Goal: Task Accomplishment & Management: Complete application form

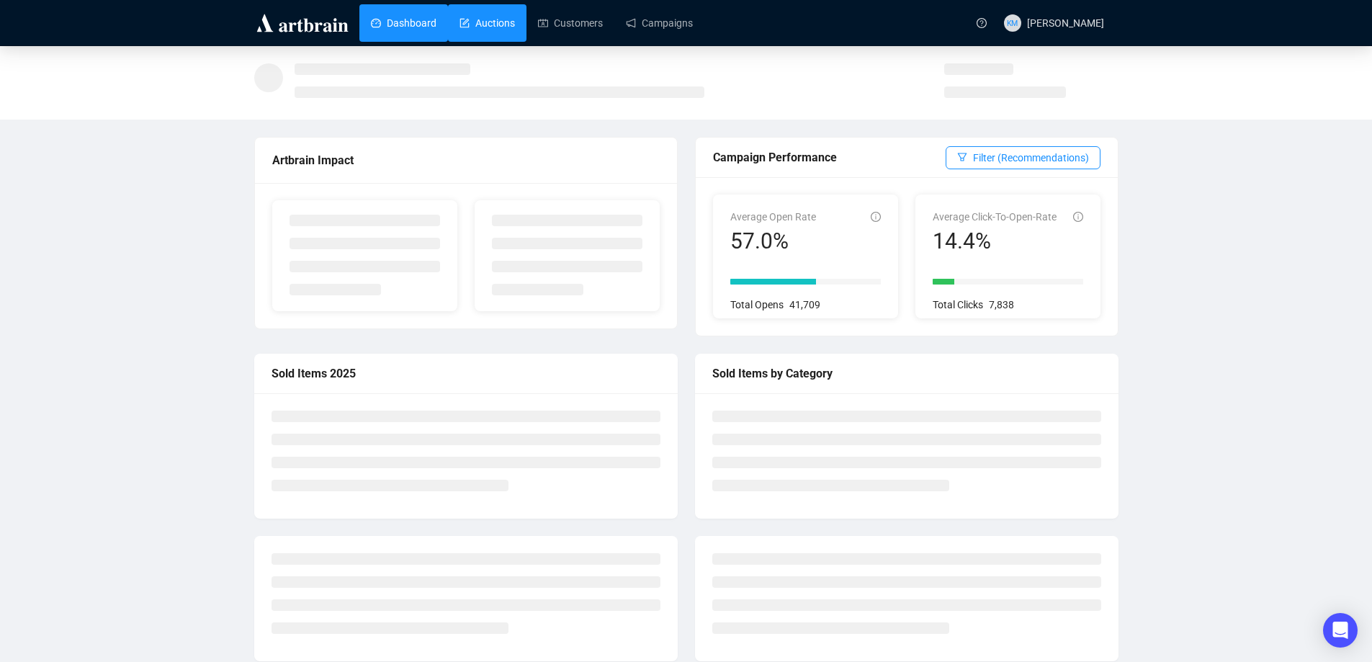
click at [468, 12] on link "Auctions" at bounding box center [487, 22] width 55 height 37
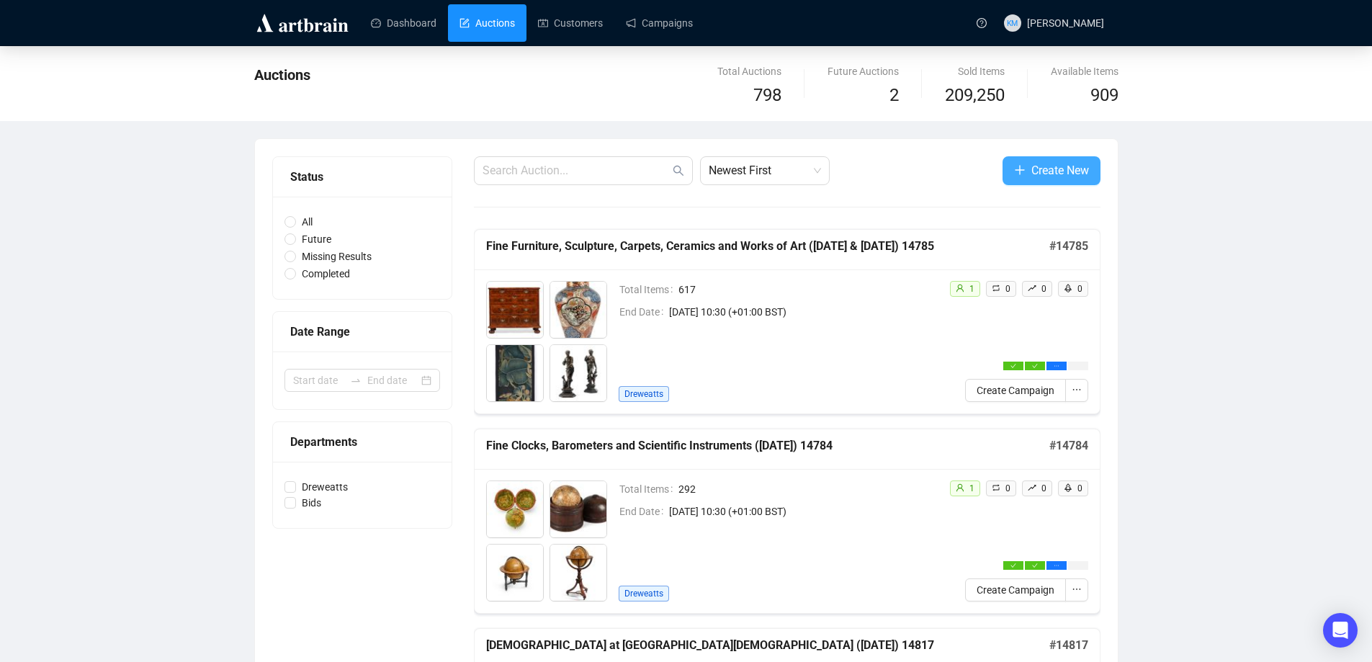
click at [1063, 179] on span "Create New" at bounding box center [1061, 170] width 58 height 18
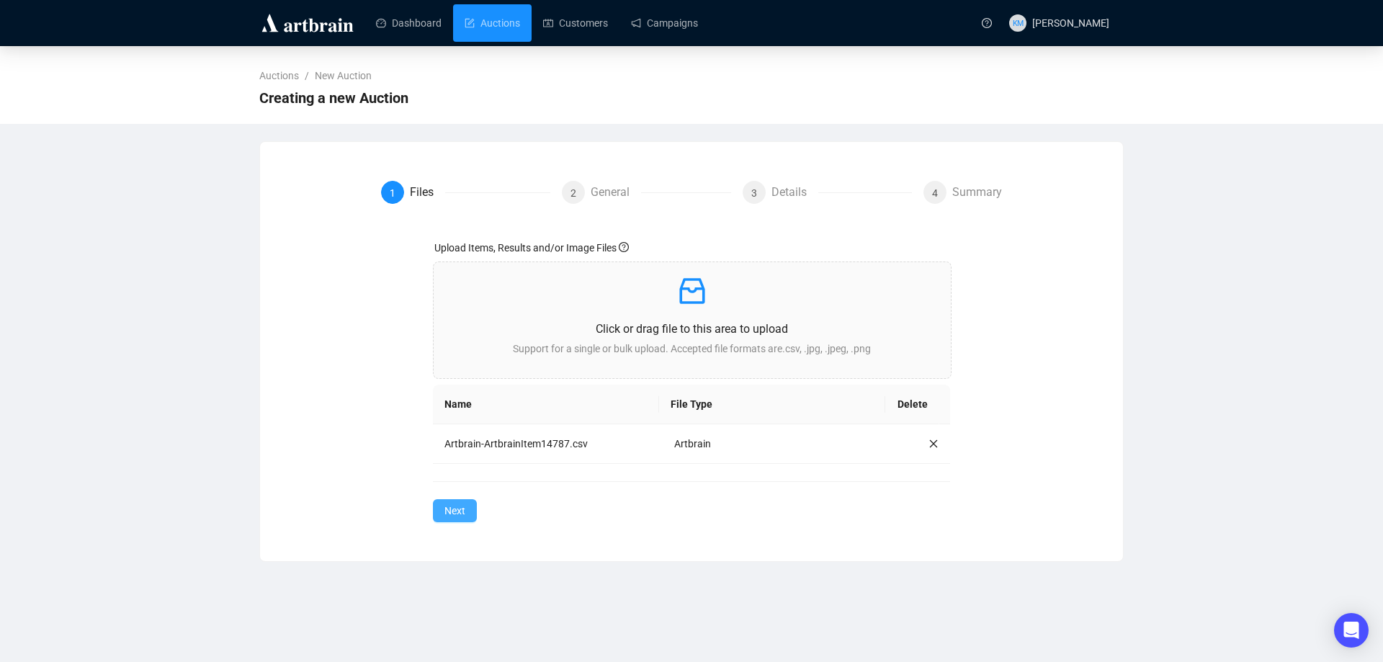
click at [470, 510] on button "Next" at bounding box center [455, 510] width 44 height 23
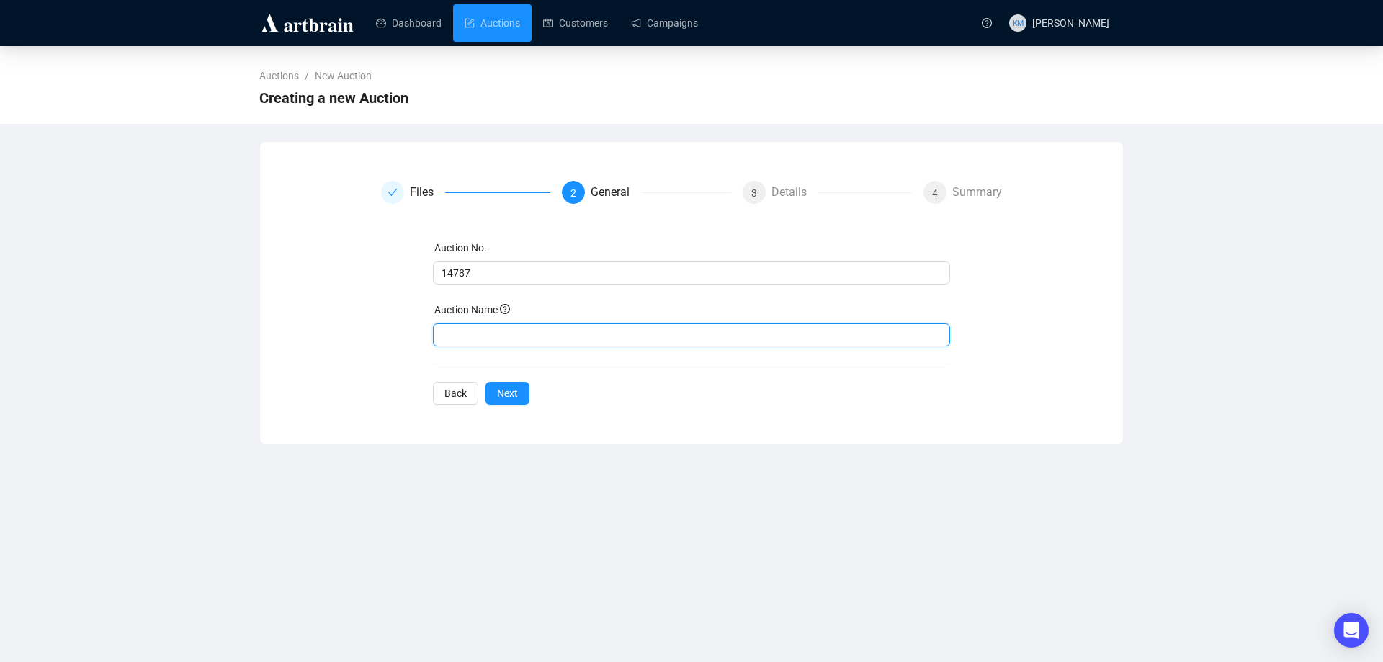
click at [550, 336] on input "text" at bounding box center [692, 334] width 518 height 23
type input "Jewellery ([DATE]) 14787"
click at [504, 392] on span "Next" at bounding box center [507, 393] width 21 height 16
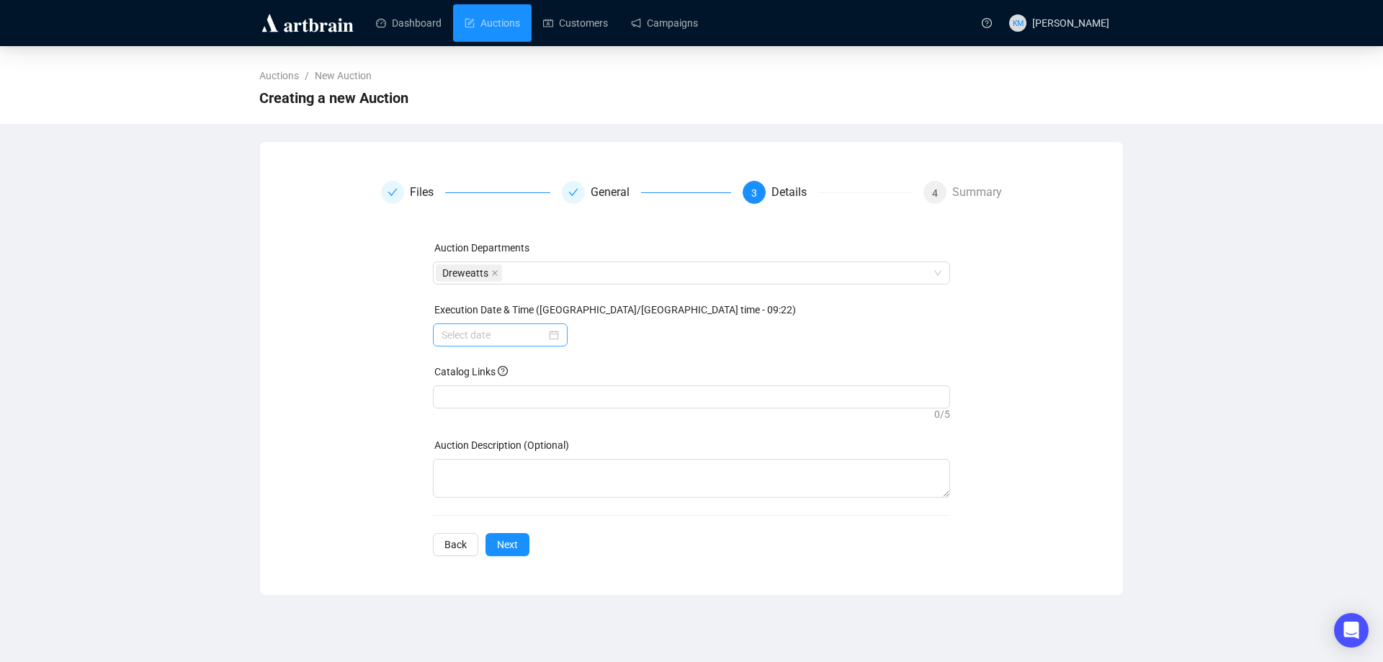
click at [554, 332] on div at bounding box center [500, 335] width 117 height 16
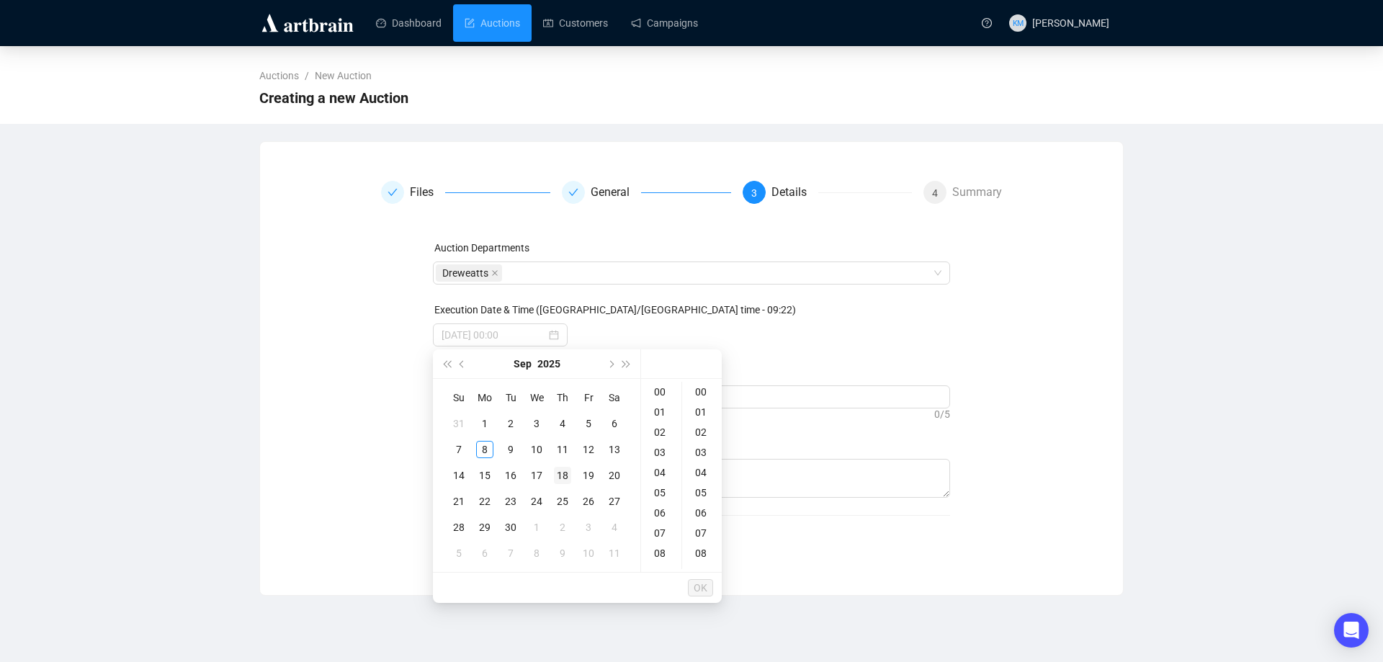
click at [563, 473] on div "18" at bounding box center [562, 475] width 17 height 17
click at [663, 449] on div "10" at bounding box center [661, 449] width 35 height 20
click at [707, 564] on div "30" at bounding box center [702, 565] width 35 height 20
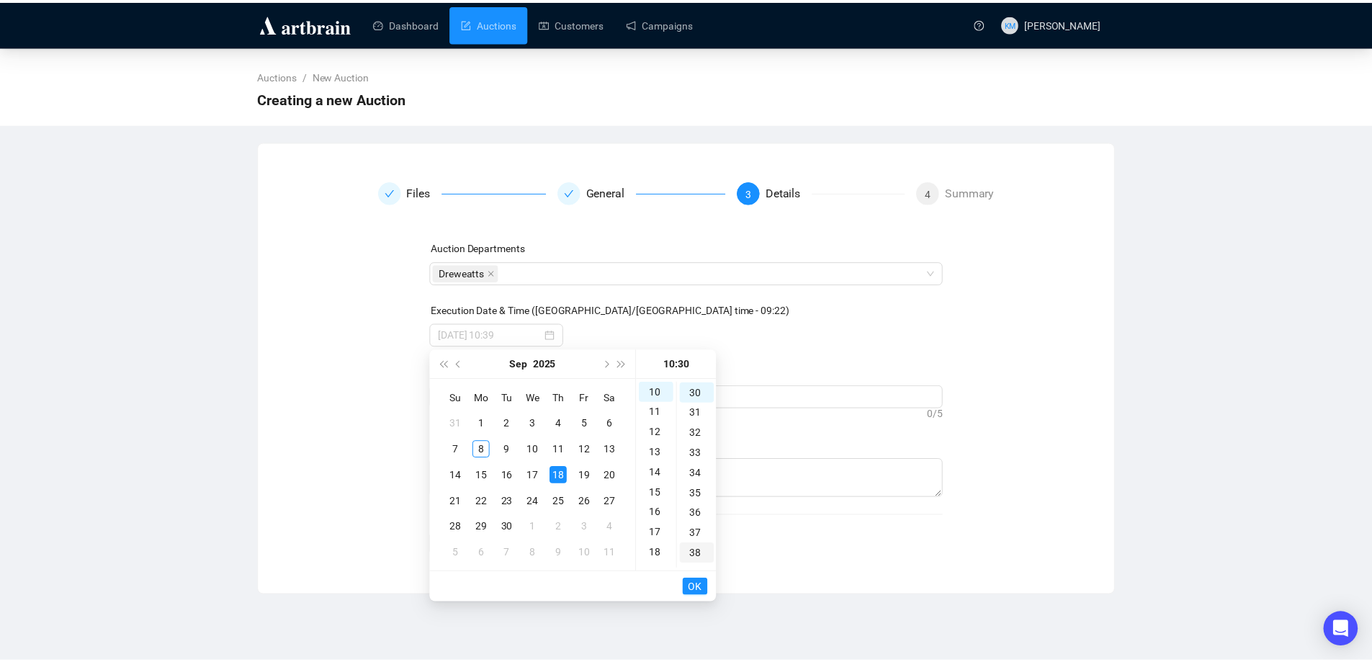
scroll to position [605, 0]
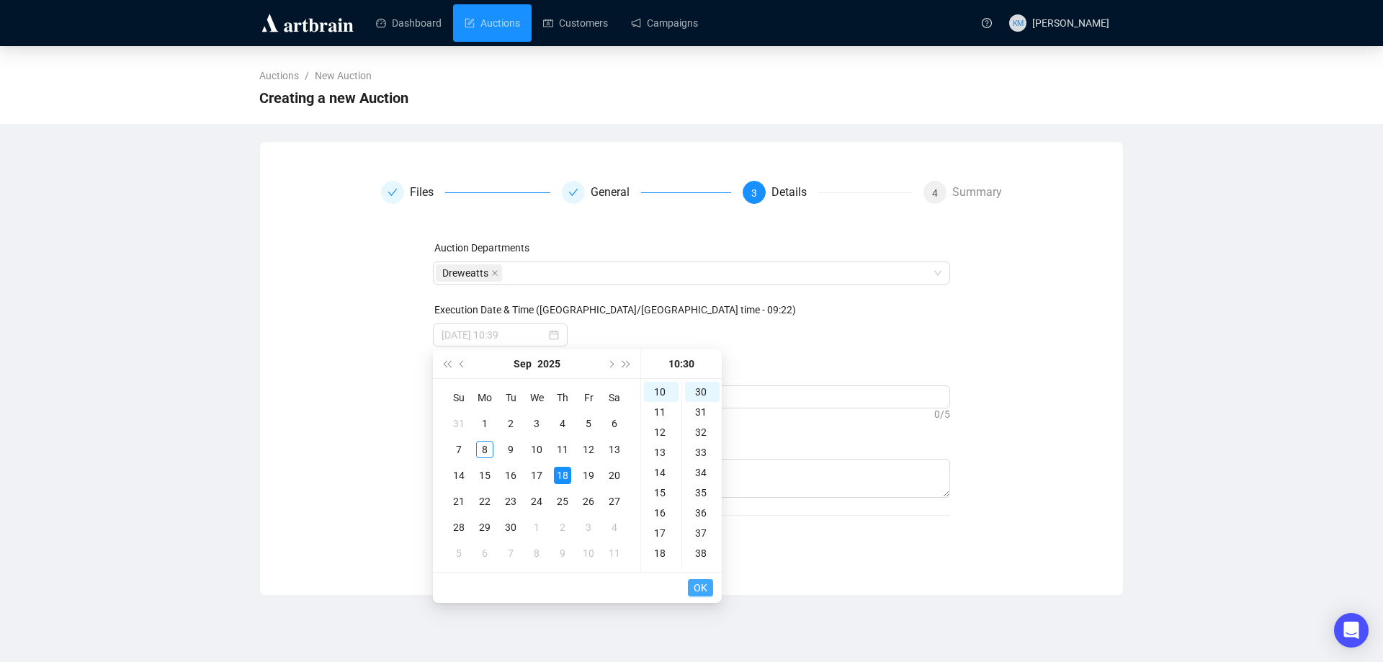
type input "[DATE] 10:30"
click at [708, 586] on button "OK" at bounding box center [700, 587] width 25 height 17
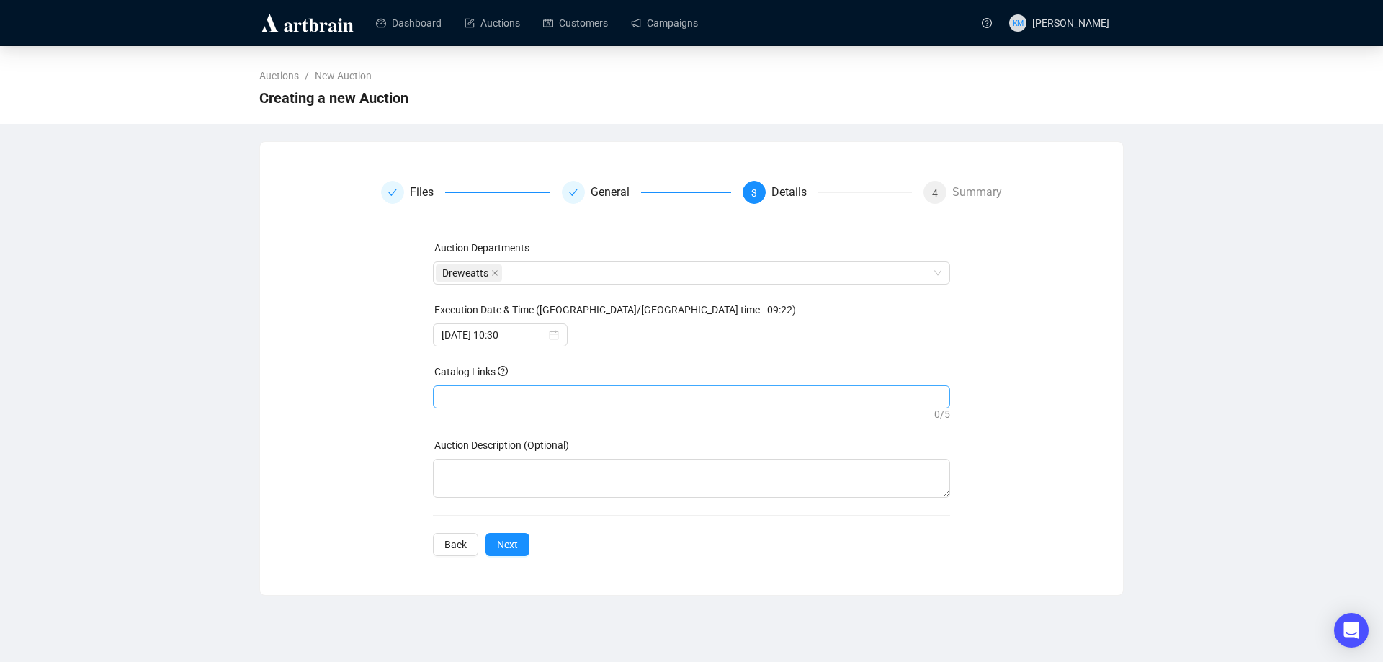
click at [514, 401] on div at bounding box center [692, 397] width 512 height 20
paste input "[URL][DOMAIN_NAME]"
type input "[URL][DOMAIN_NAME]"
click at [512, 545] on span "Next" at bounding box center [507, 545] width 21 height 16
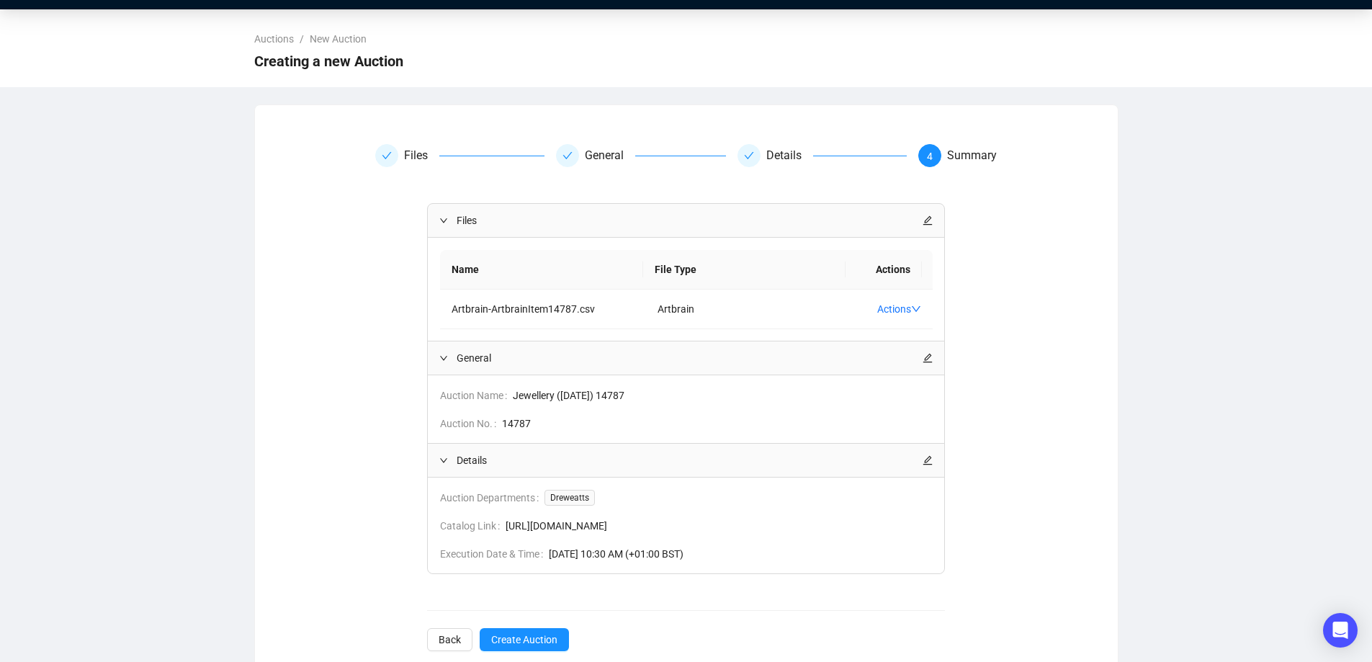
scroll to position [66, 0]
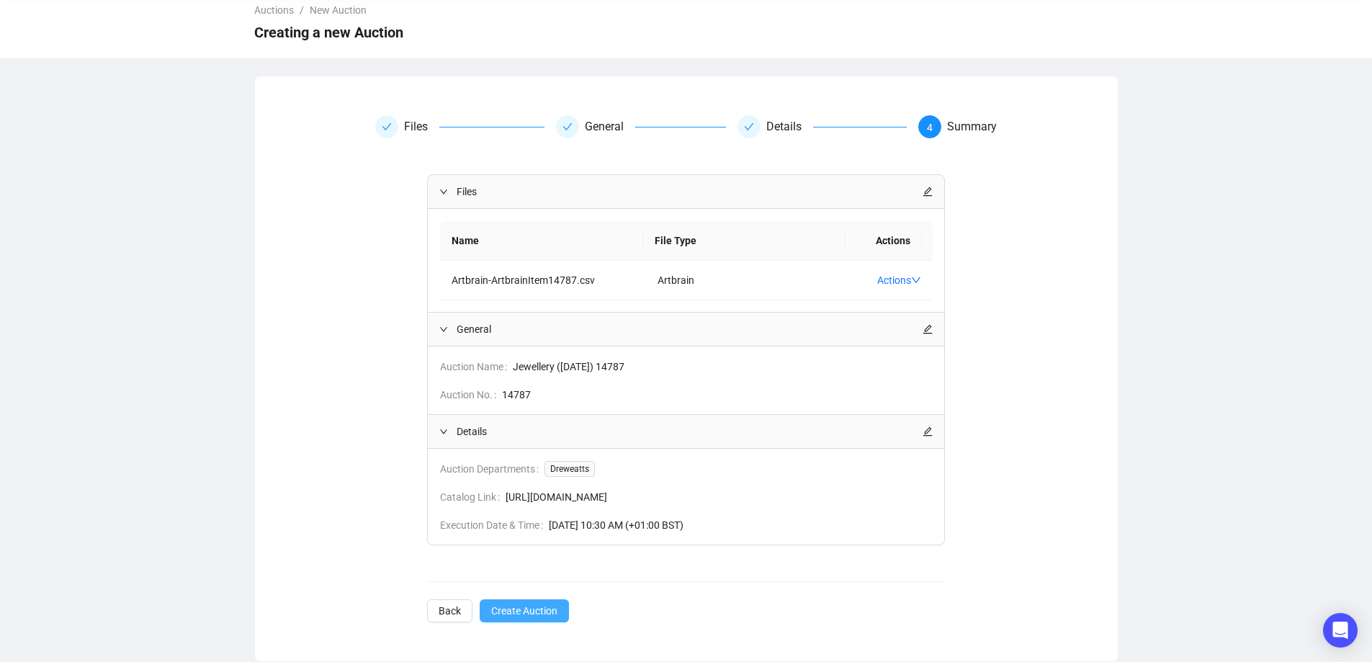
click at [549, 612] on span "Create Auction" at bounding box center [524, 611] width 66 height 16
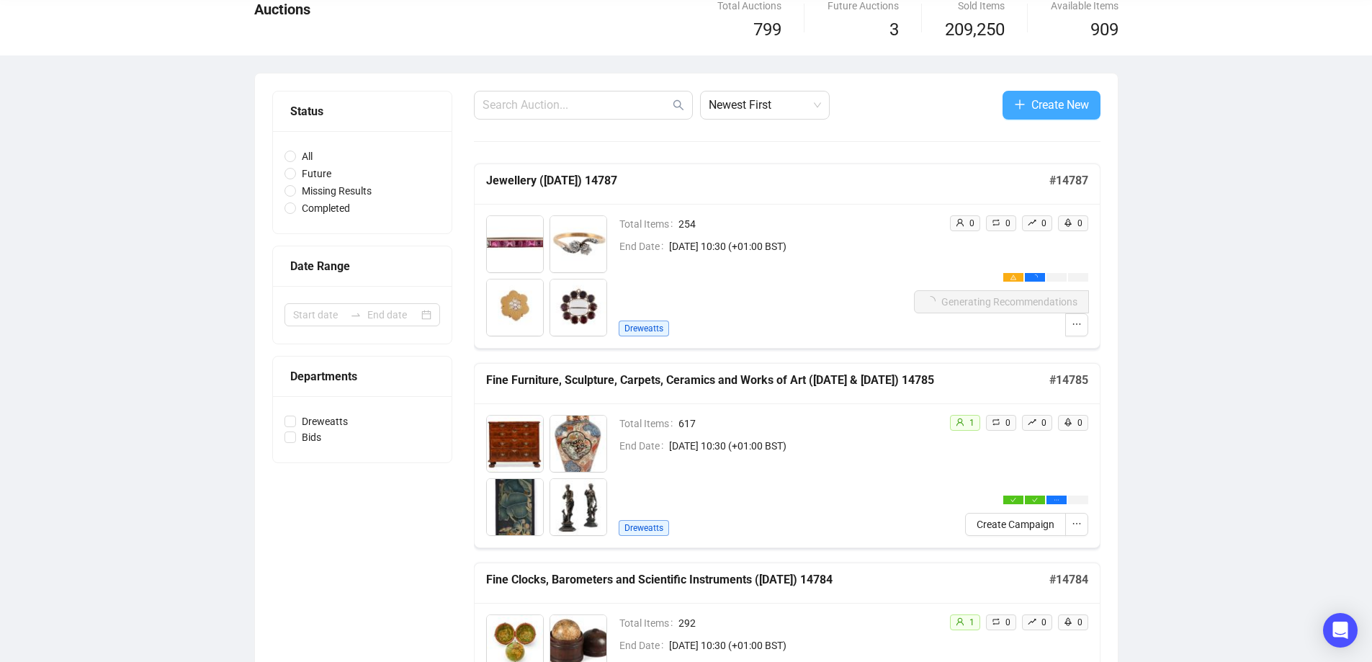
click at [1059, 108] on span "Create New" at bounding box center [1061, 105] width 58 height 18
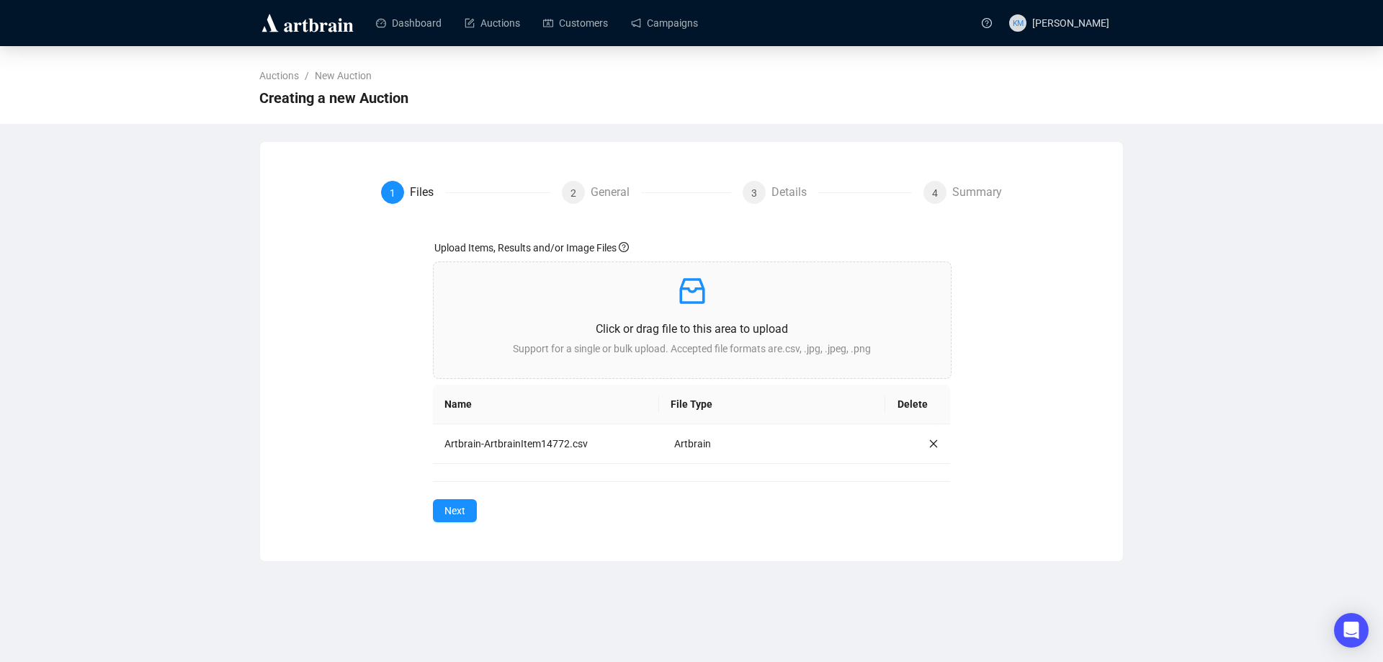
click at [452, 501] on button "Next" at bounding box center [455, 510] width 44 height 23
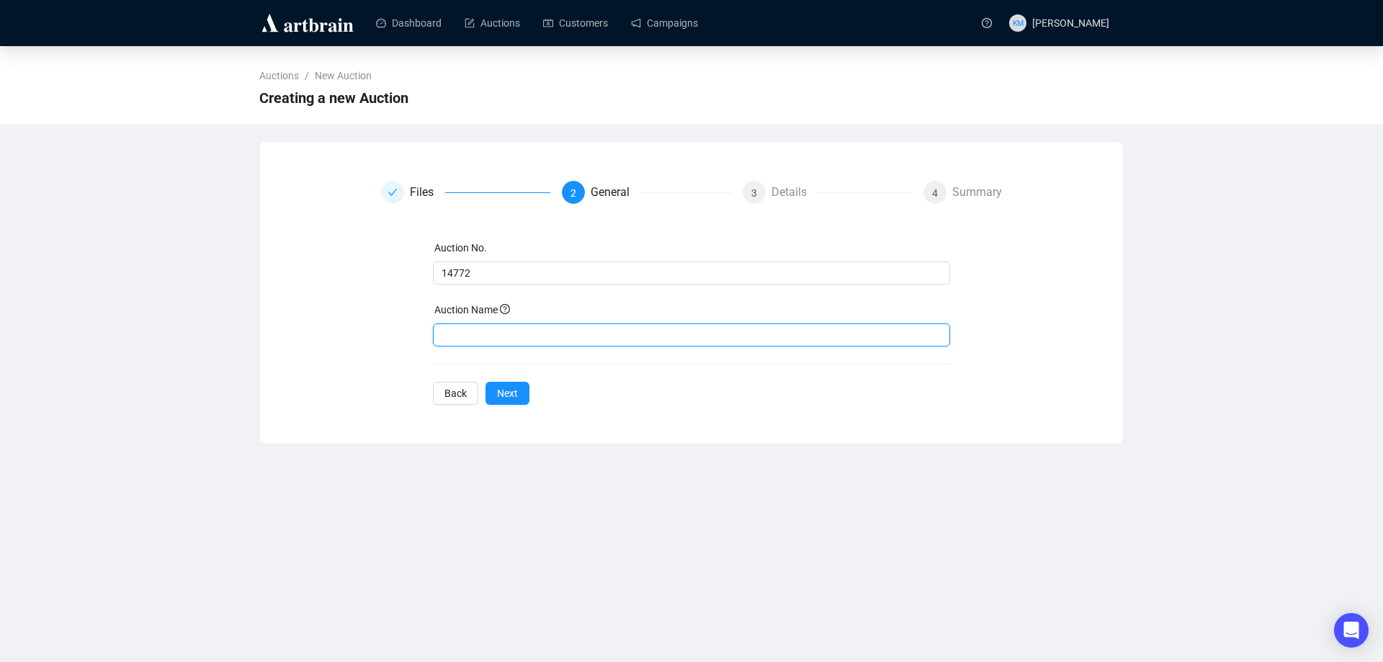
click at [591, 340] on input "text" at bounding box center [692, 334] width 518 height 23
paste input "Fine Silver and The Art of Dining"
type input "Fine Silver and The Art of Dining ([DATE]) 14772"
click at [512, 398] on span "Next" at bounding box center [507, 393] width 21 height 16
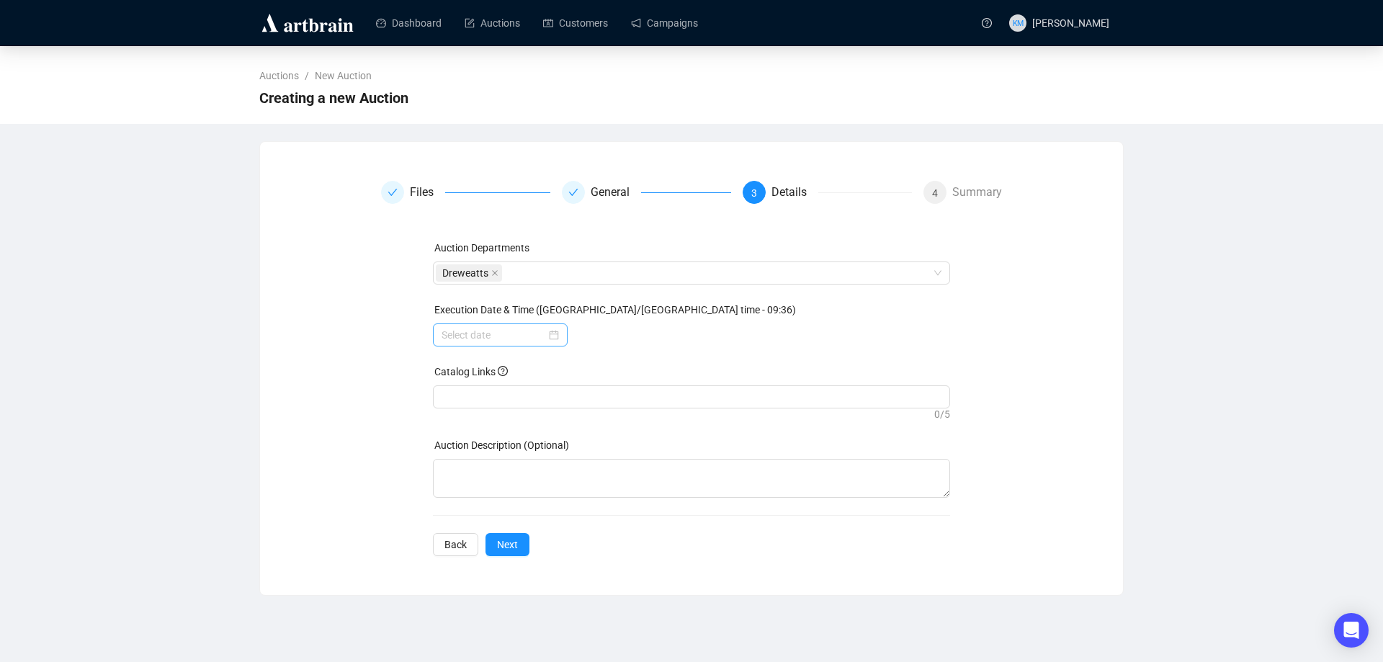
click at [559, 329] on div at bounding box center [500, 335] width 117 height 16
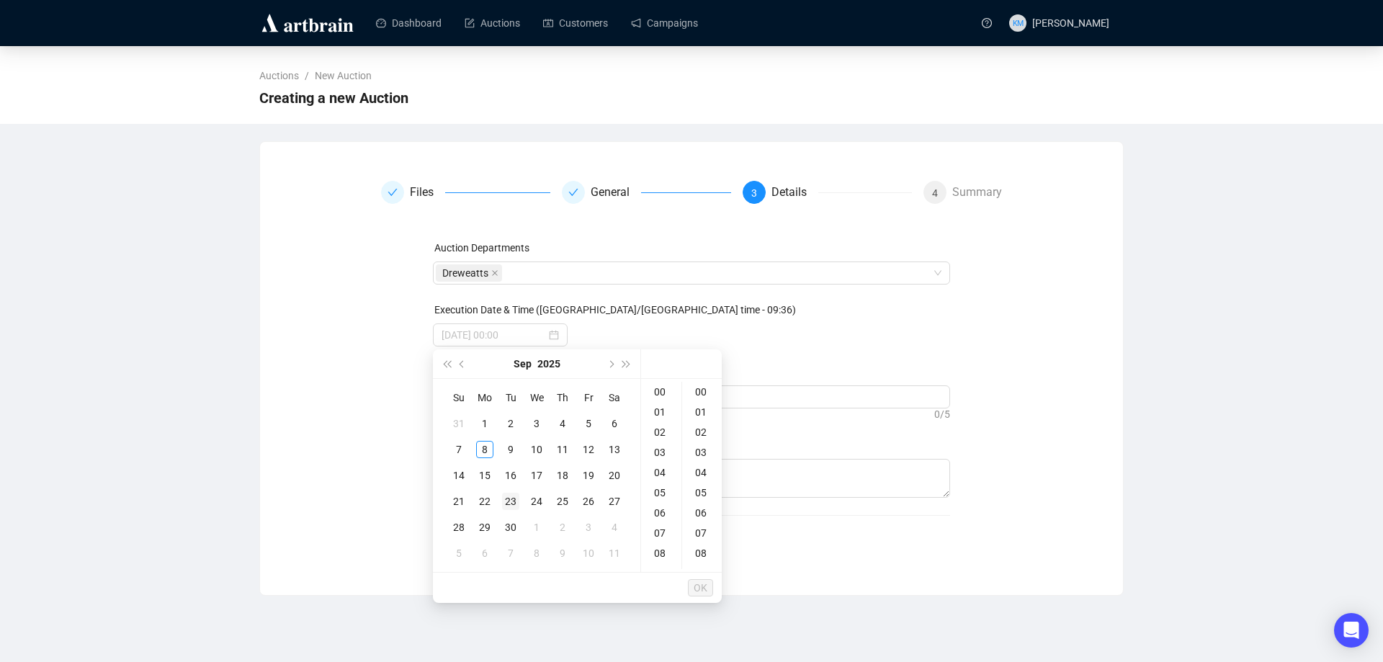
click at [509, 500] on div "23" at bounding box center [510, 501] width 17 height 17
click at [663, 445] on div "10" at bounding box center [661, 449] width 35 height 20
click at [708, 423] on div "30" at bounding box center [702, 421] width 35 height 20
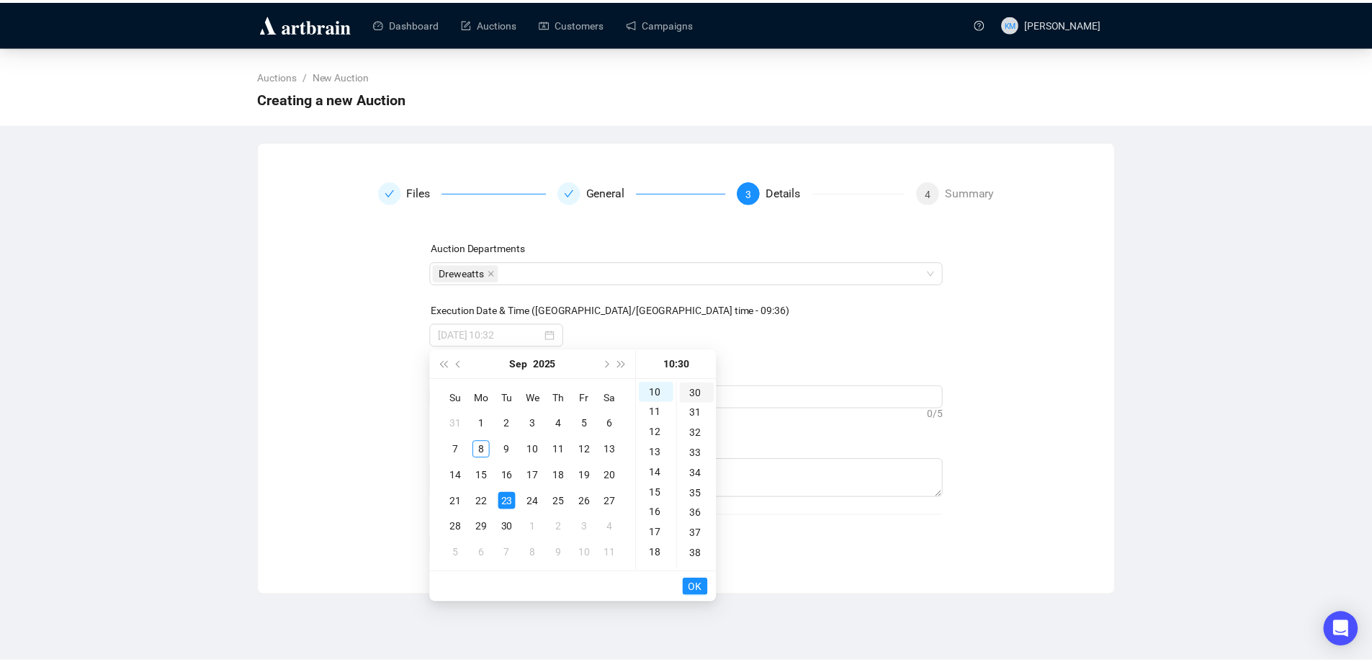
scroll to position [605, 0]
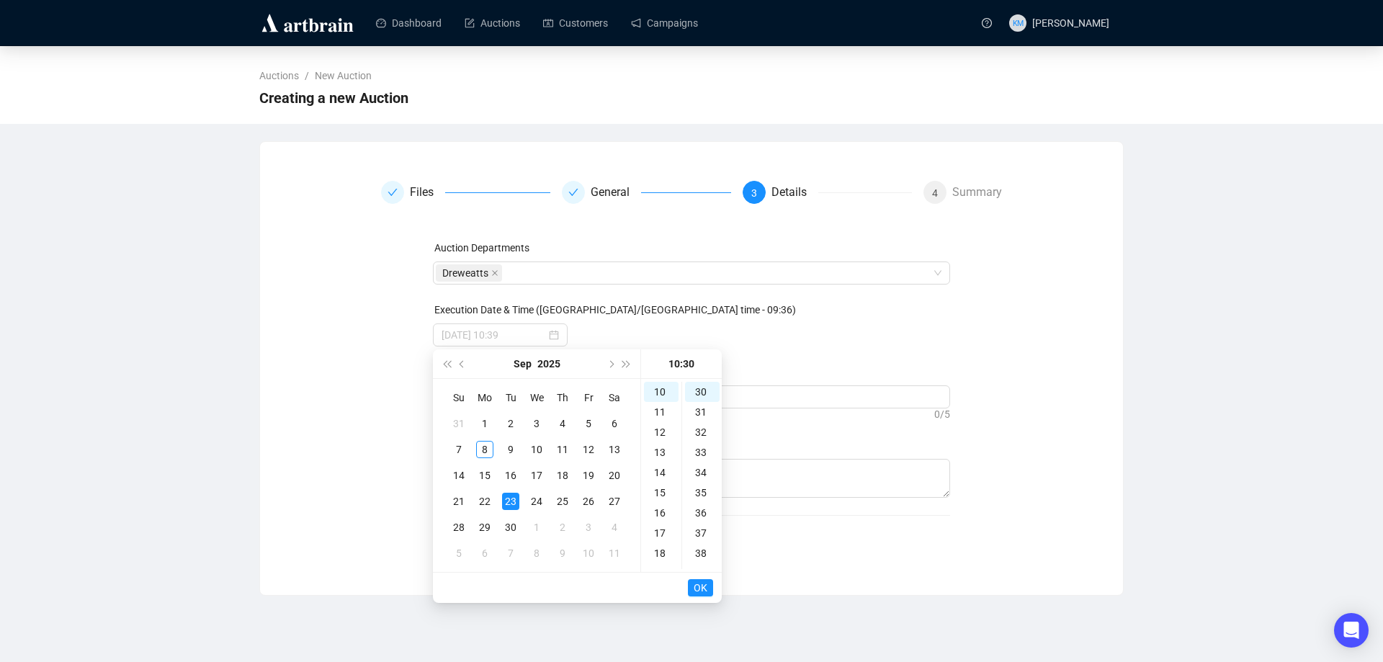
type input "[DATE] 10:30"
click at [699, 587] on span "OK" at bounding box center [701, 587] width 14 height 27
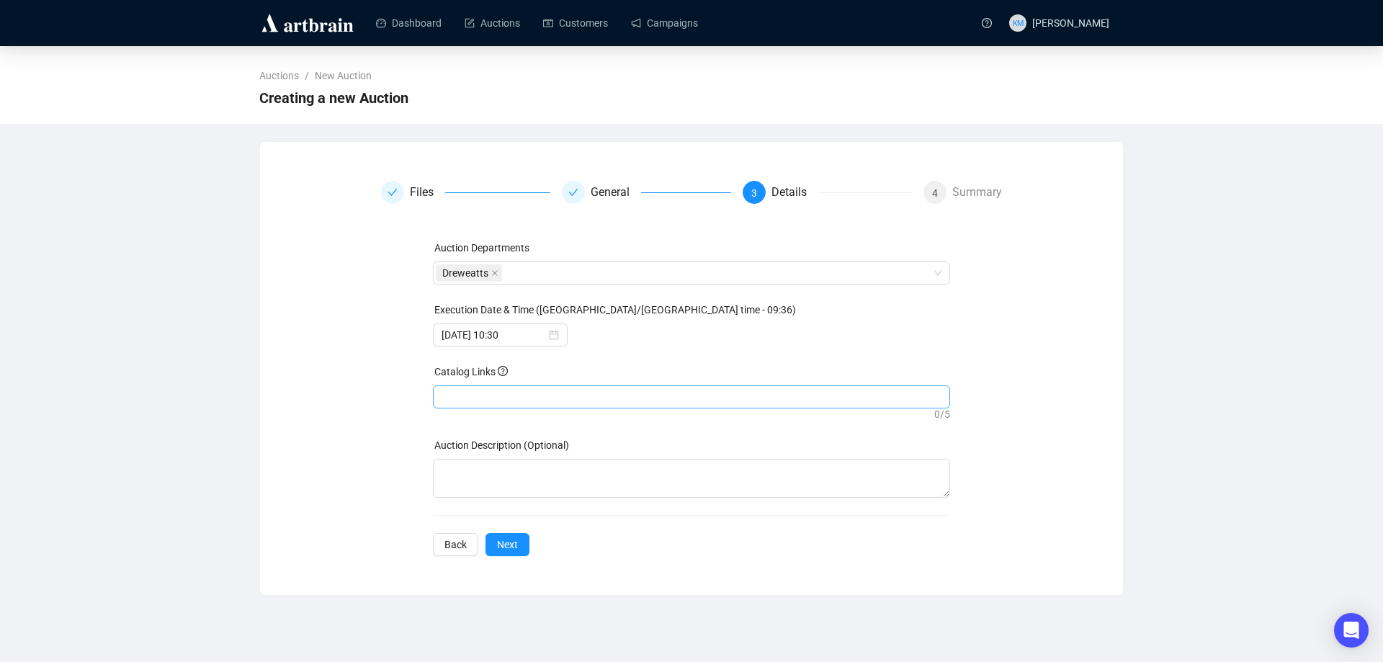
click at [555, 398] on div at bounding box center [692, 397] width 512 height 20
paste input "[URL][DOMAIN_NAME]"
type input "[URL][DOMAIN_NAME]"
click at [515, 546] on span "Next" at bounding box center [507, 545] width 21 height 16
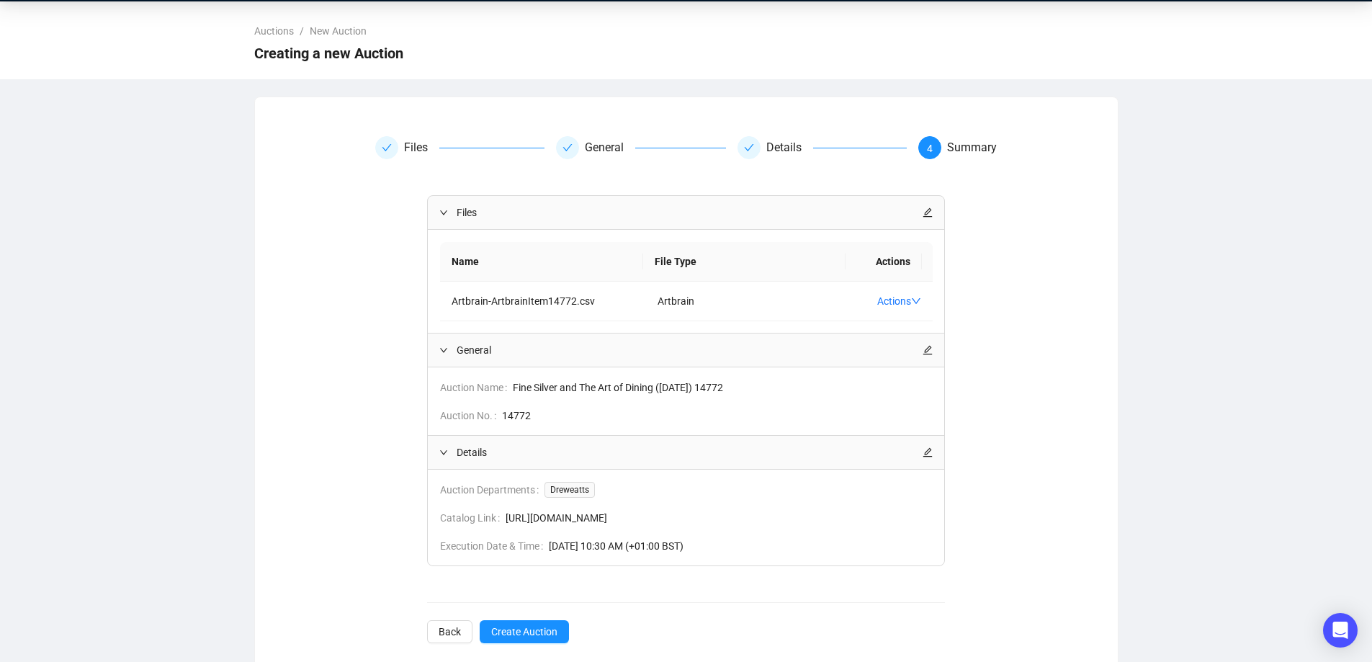
scroll to position [66, 0]
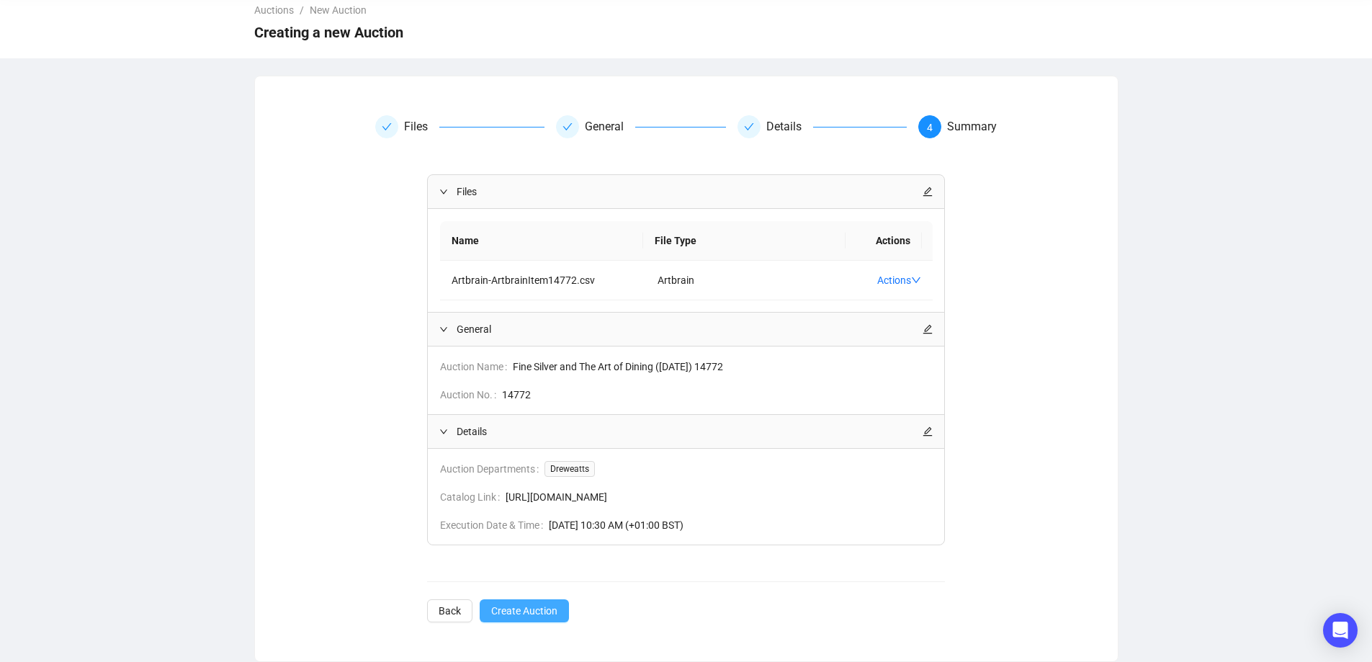
click at [551, 610] on span "Create Auction" at bounding box center [524, 611] width 66 height 16
